Goal: Find specific page/section: Find specific page/section

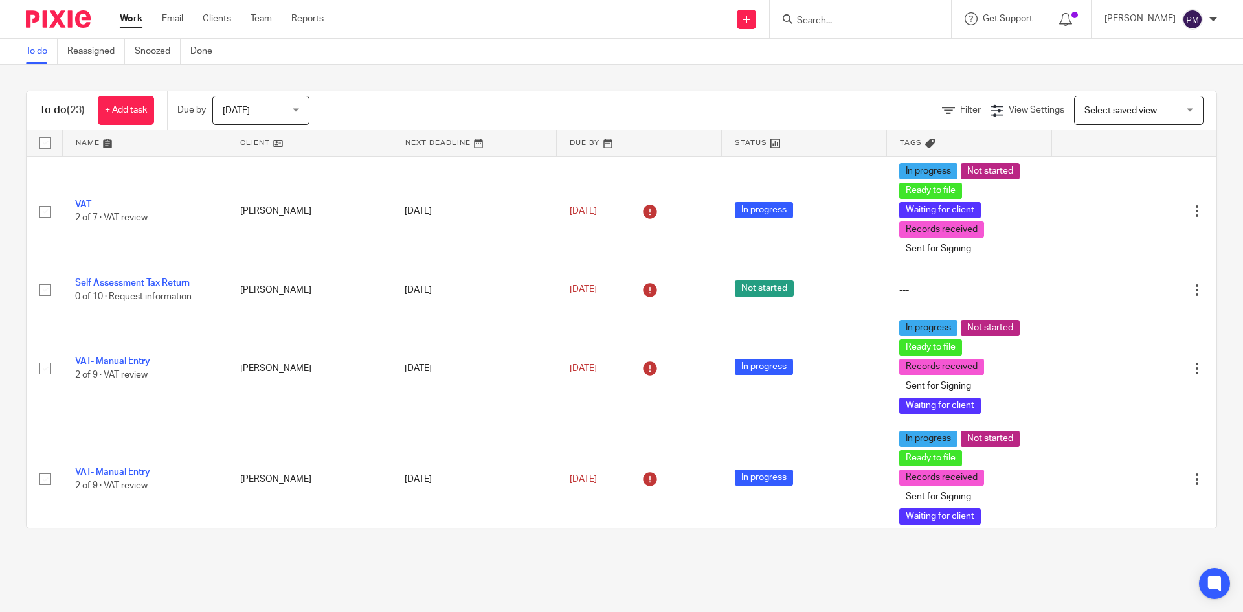
click at [892, 25] on input "Search" at bounding box center [853, 22] width 116 height 12
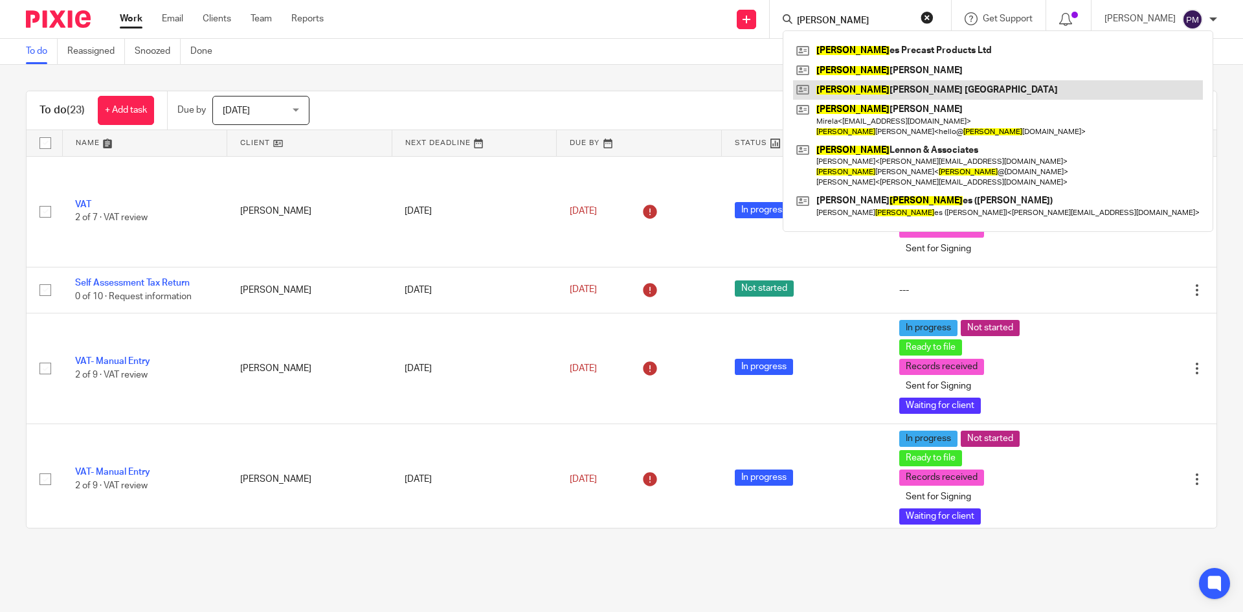
type input "[PERSON_NAME]"
click at [896, 88] on link at bounding box center [998, 89] width 410 height 19
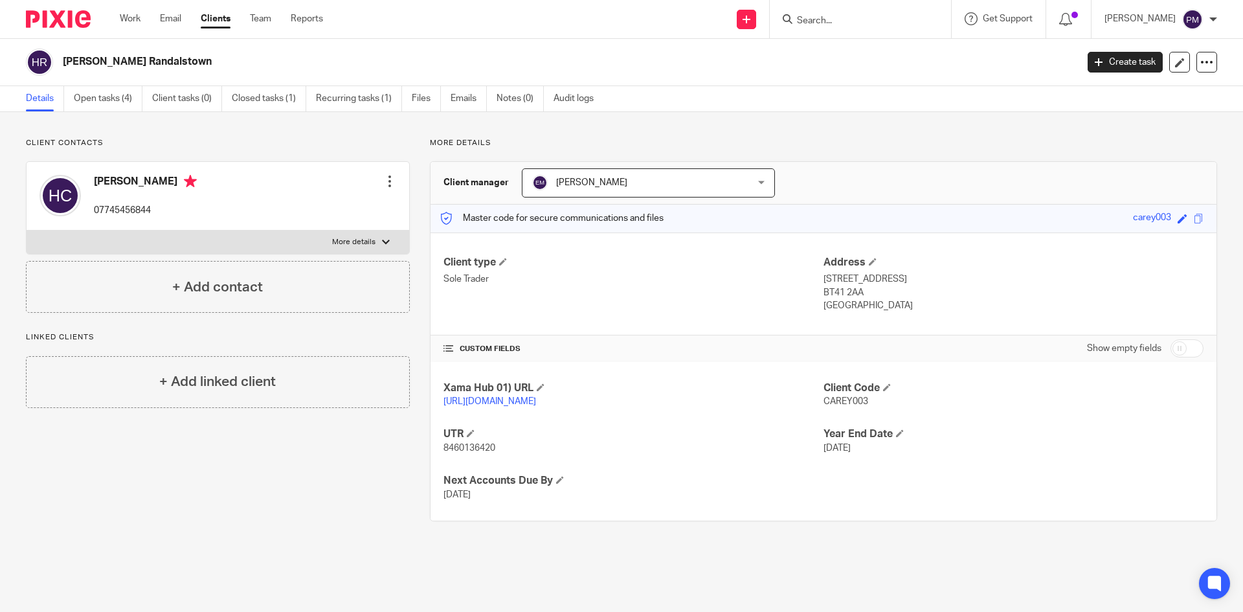
click at [827, 24] on input "Search" at bounding box center [853, 22] width 116 height 12
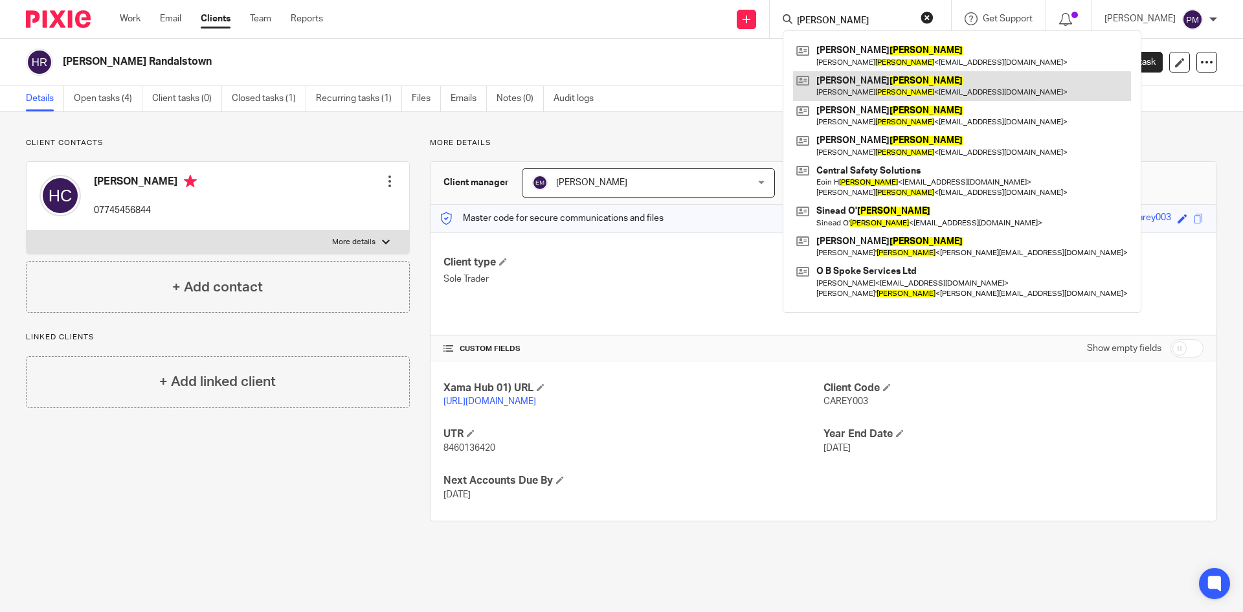
type input "doyle"
click at [924, 81] on link at bounding box center [962, 86] width 338 height 30
